Goal: Navigation & Orientation: Find specific page/section

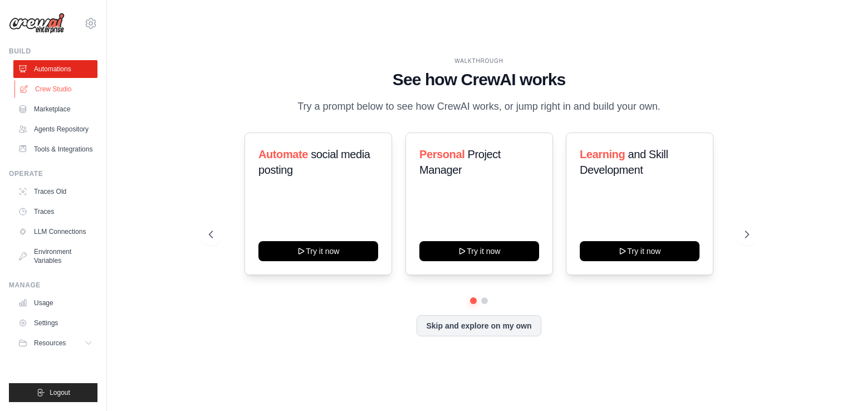
click at [65, 90] on link "Crew Studio" at bounding box center [56, 89] width 84 height 18
